Goal: Task Accomplishment & Management: Complete application form

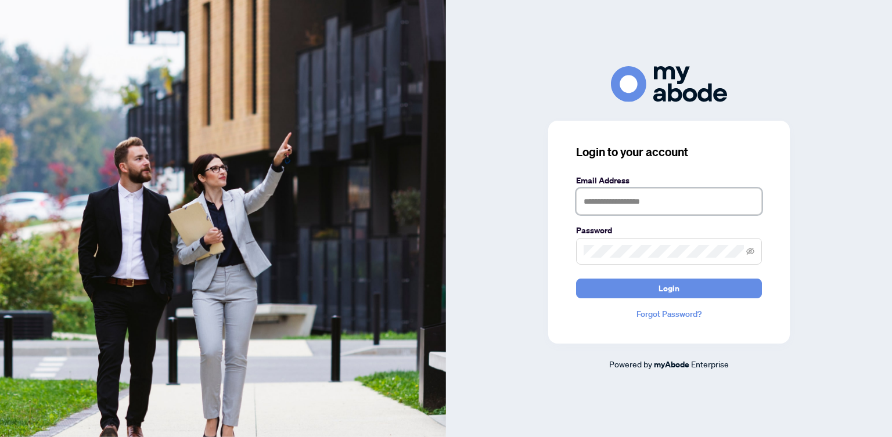
click at [609, 196] on input "text" at bounding box center [669, 201] width 186 height 27
type input "**********"
click at [667, 289] on span "Login" at bounding box center [669, 288] width 21 height 19
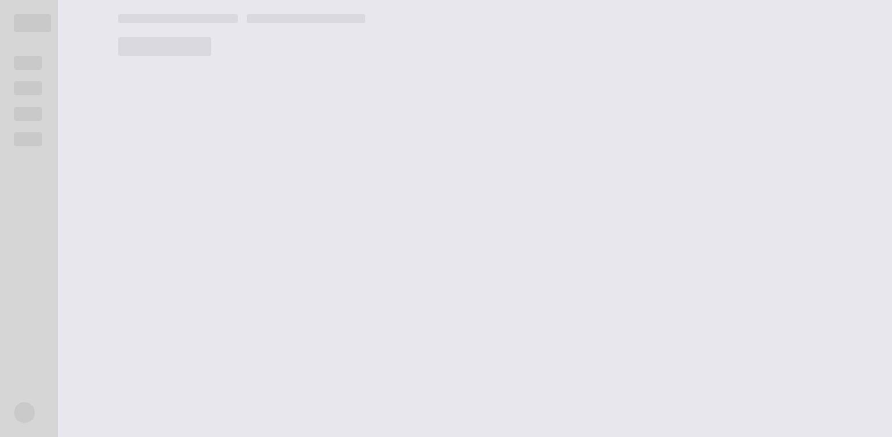
click at [0, 437] on nordpass-portal at bounding box center [0, 437] width 0 height 0
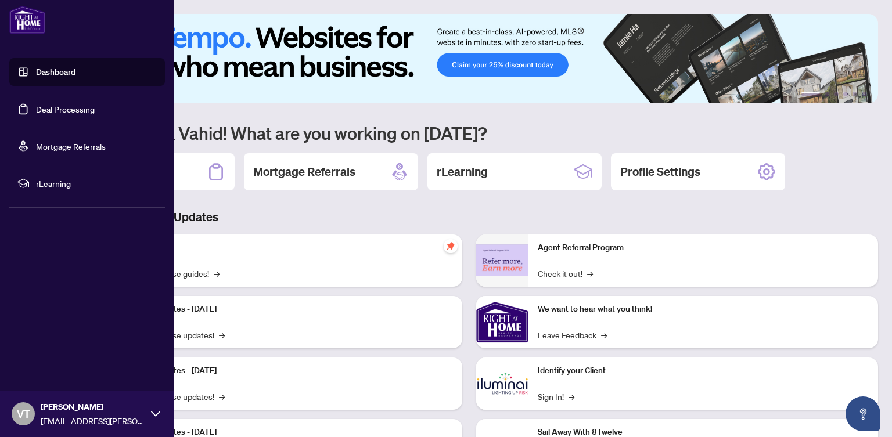
click at [52, 107] on link "Deal Processing" at bounding box center [65, 109] width 59 height 10
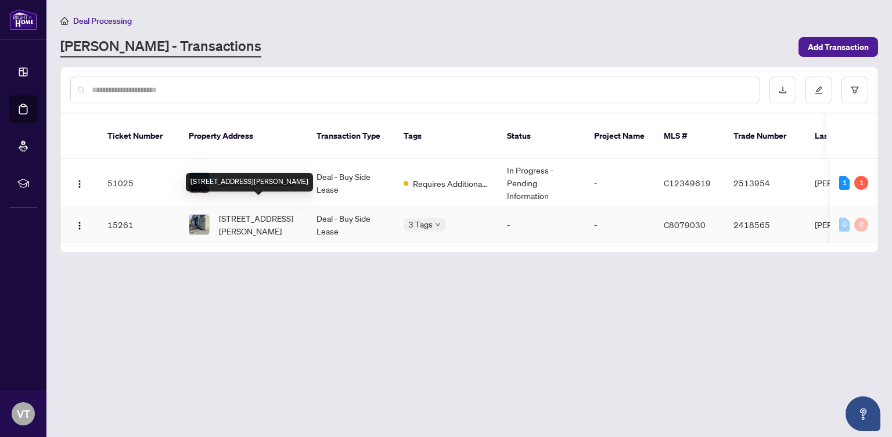
click at [269, 173] on div "[STREET_ADDRESS][PERSON_NAME]" at bounding box center [249, 182] width 127 height 19
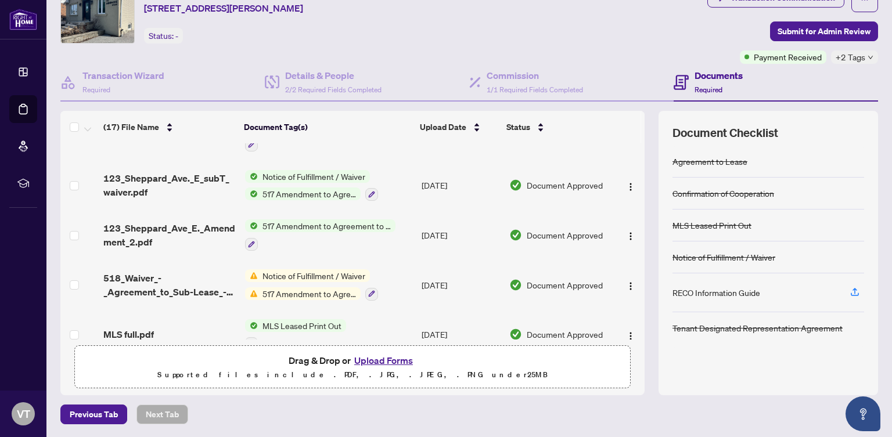
scroll to position [641, 0]
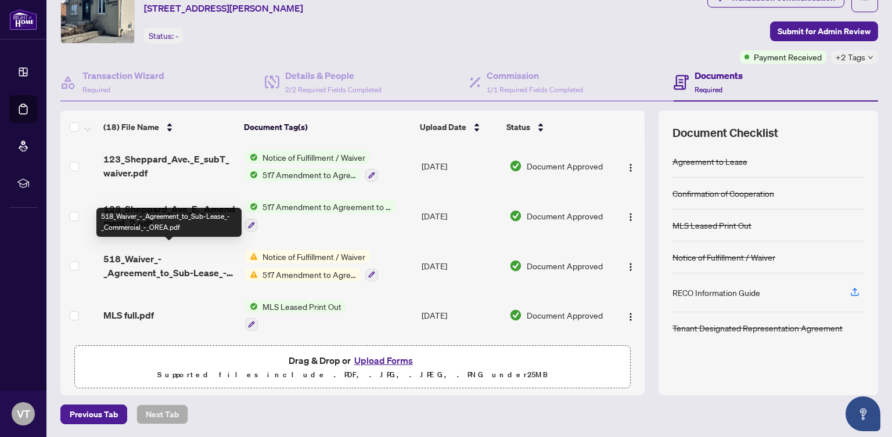
click at [170, 264] on span "518_Waiver_-_Agreement_to_Sub-Lease_-_Commercial_-_OREA.pdf" at bounding box center [169, 266] width 132 height 28
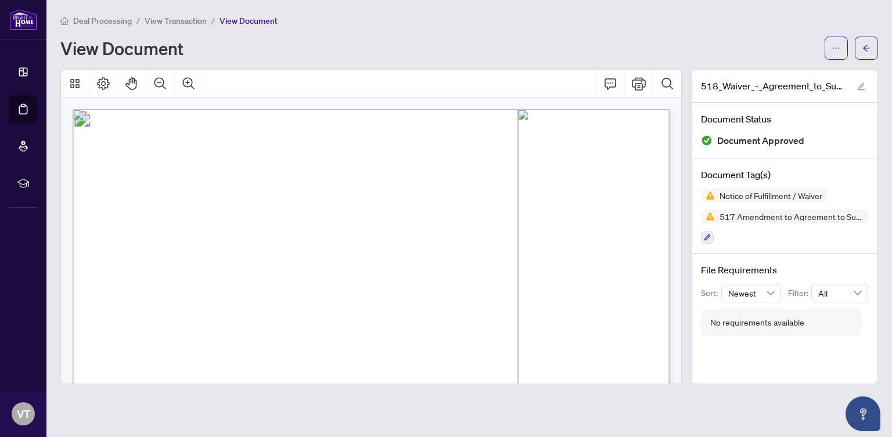
scroll to position [8, 0]
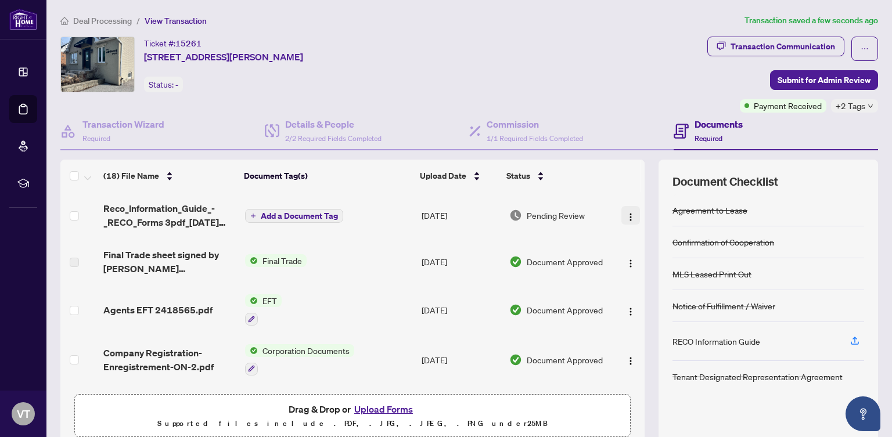
click at [628, 216] on img "button" at bounding box center [630, 217] width 9 height 9
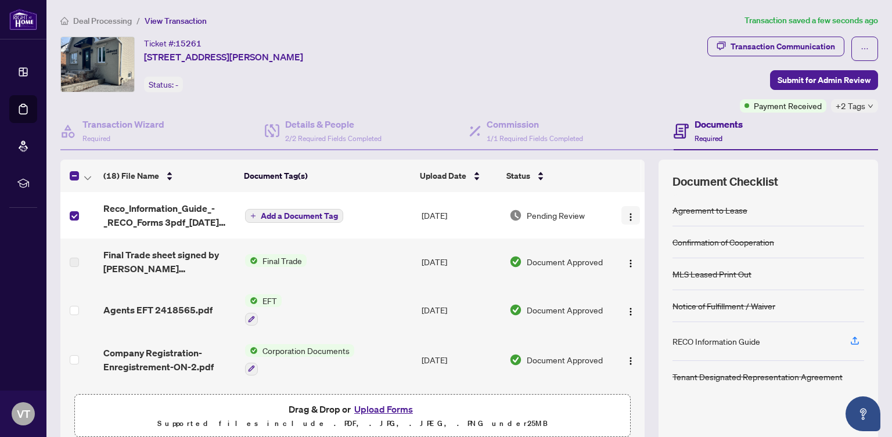
click at [626, 216] on img "button" at bounding box center [630, 217] width 9 height 9
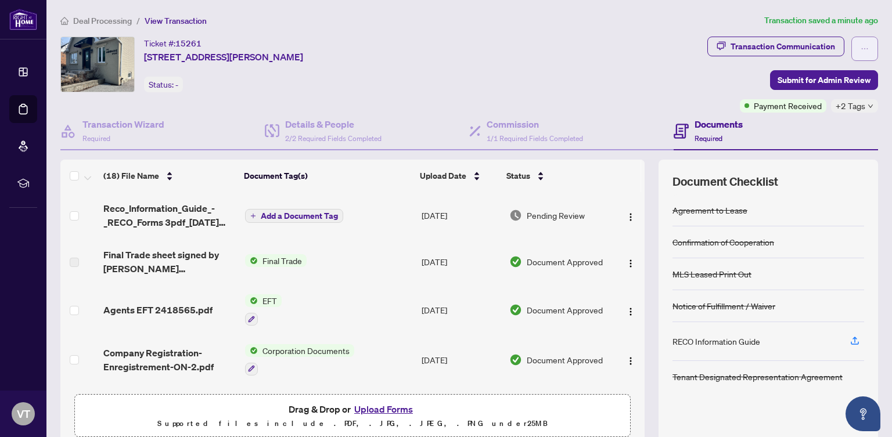
click at [864, 49] on icon "ellipsis" at bounding box center [865, 49] width 8 height 8
click at [605, 70] on div "Ticket #: 15261 [STREET_ADDRESS][PERSON_NAME] Status: -" at bounding box center [381, 65] width 642 height 56
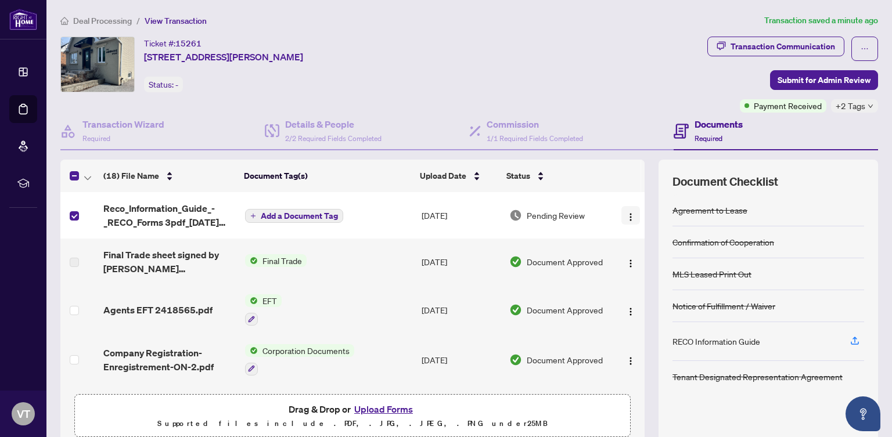
click at [630, 217] on img "button" at bounding box center [630, 217] width 9 height 9
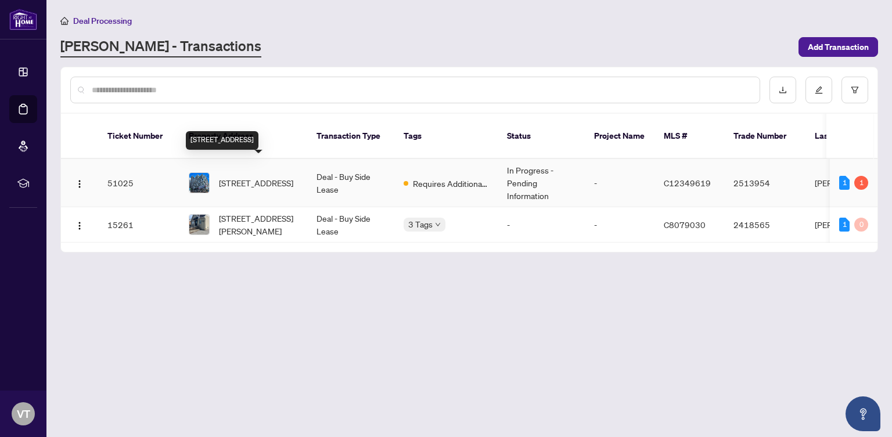
click at [247, 177] on span "[STREET_ADDRESS]" at bounding box center [256, 183] width 74 height 13
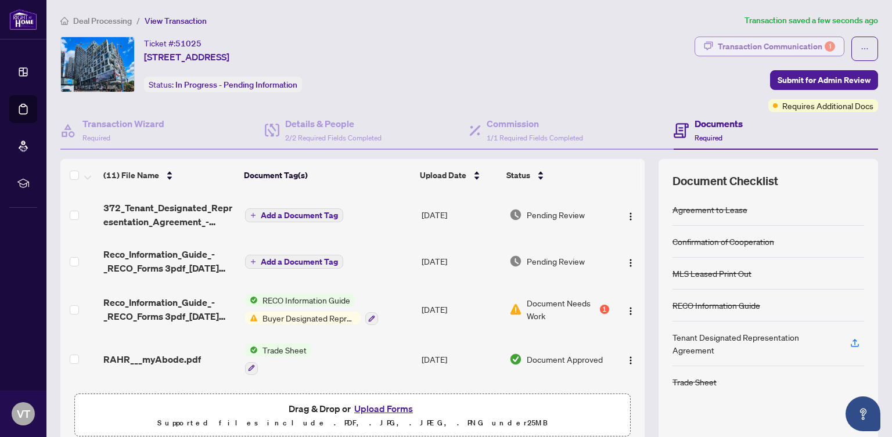
click at [781, 46] on div "Transaction Communication 1" at bounding box center [776, 46] width 117 height 19
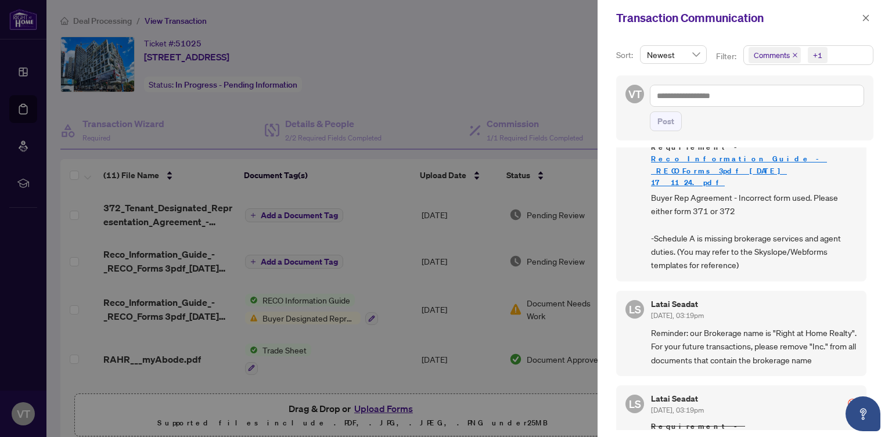
scroll to position [56, 0]
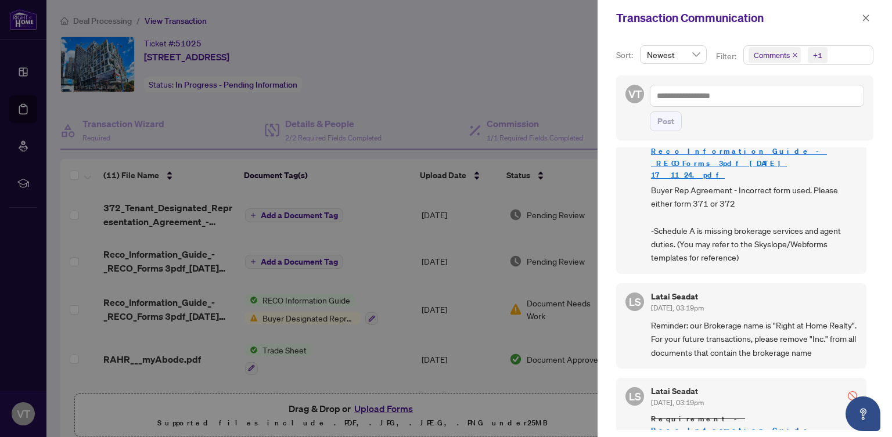
click at [498, 73] on div at bounding box center [446, 218] width 892 height 437
click at [527, 39] on div at bounding box center [446, 218] width 892 height 437
click at [864, 20] on icon "close" at bounding box center [866, 18] width 6 height 6
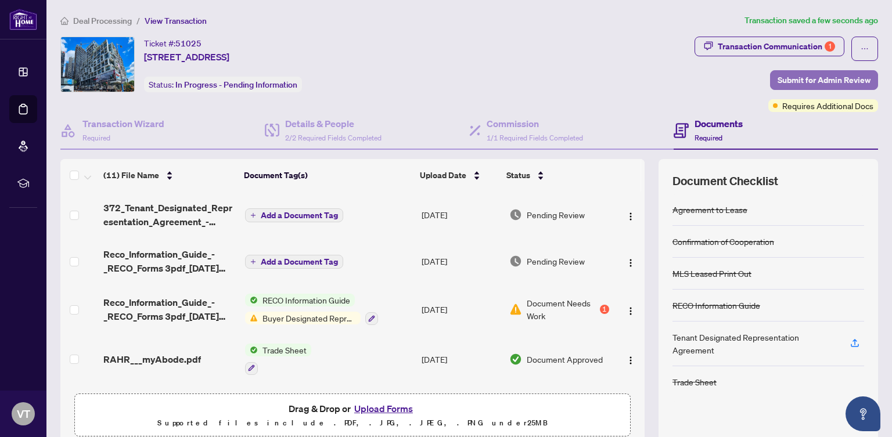
click at [806, 78] on span "Submit for Admin Review" at bounding box center [824, 80] width 93 height 19
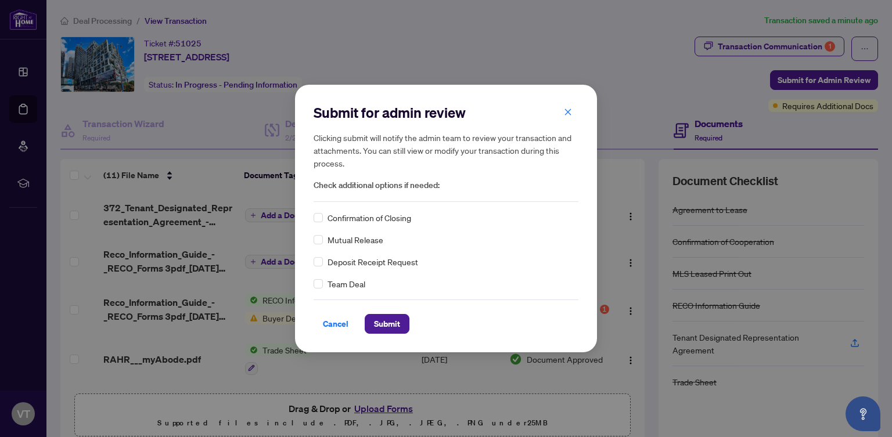
click at [530, 287] on div "Team Deal" at bounding box center [446, 284] width 265 height 13
click at [385, 327] on span "Submit" at bounding box center [387, 324] width 26 height 19
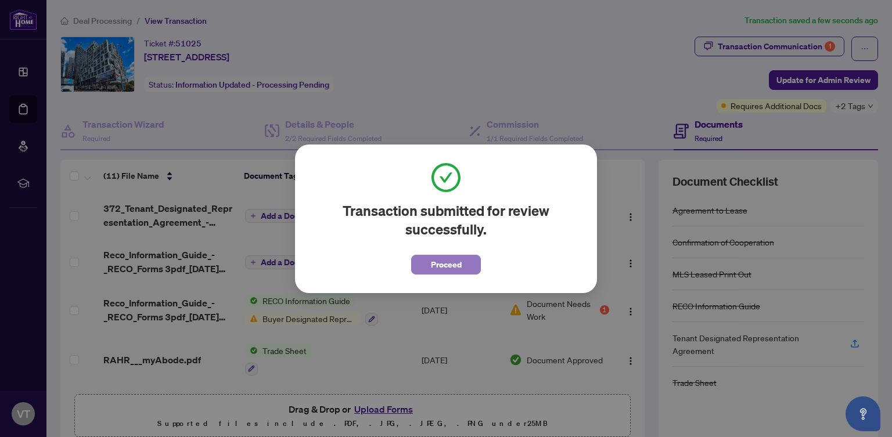
click at [450, 264] on span "Proceed" at bounding box center [446, 265] width 31 height 19
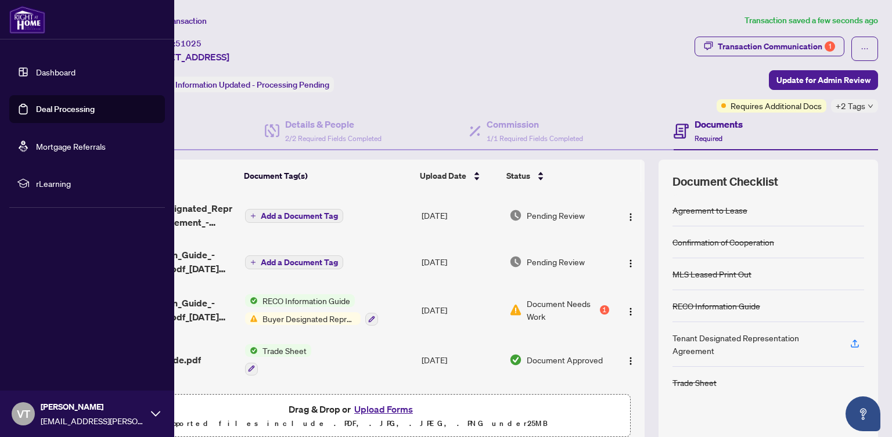
click at [156, 413] on icon at bounding box center [155, 413] width 9 height 9
click at [41, 344] on span "Logout" at bounding box center [47, 345] width 26 height 19
